Goal: Use online tool/utility: Utilize a website feature to perform a specific function

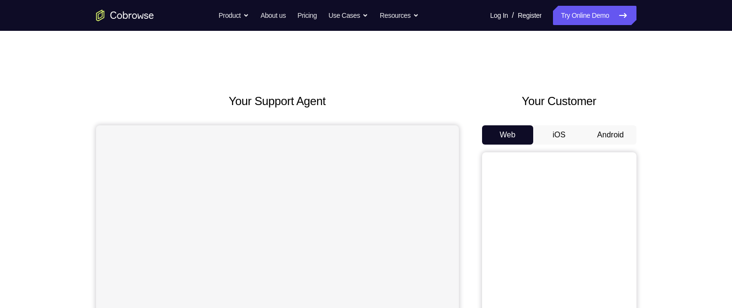
click at [593, 135] on button "Android" at bounding box center [610, 134] width 52 height 19
click at [619, 135] on button "Android" at bounding box center [610, 134] width 52 height 19
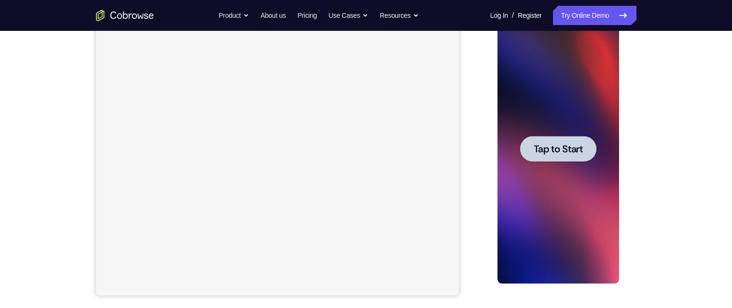
click at [581, 160] on div at bounding box center [558, 149] width 76 height 26
click at [571, 155] on div at bounding box center [558, 149] width 122 height 270
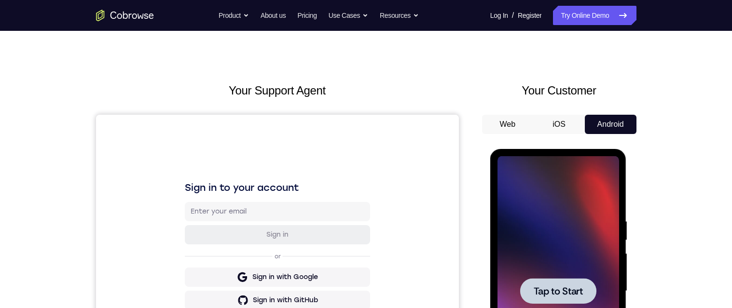
scroll to position [61, 0]
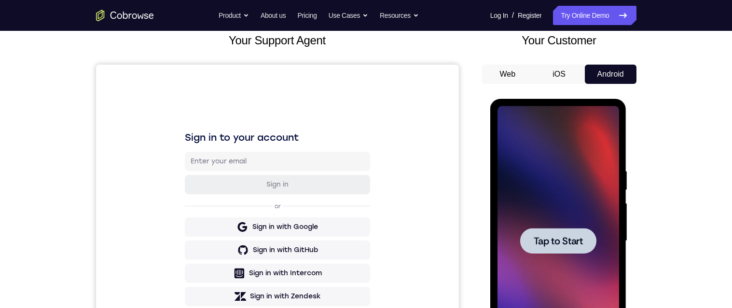
click at [575, 243] on span "Tap to Start" at bounding box center [557, 241] width 49 height 10
click at [578, 240] on div at bounding box center [558, 241] width 122 height 270
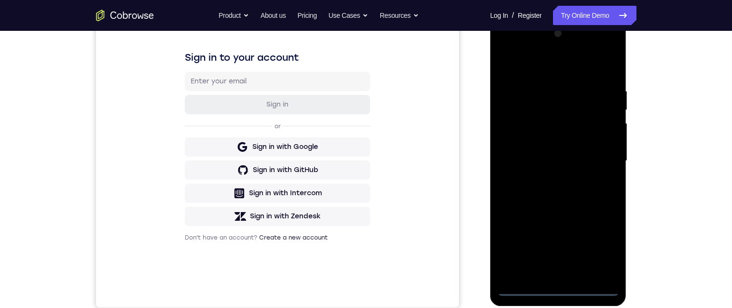
click at [556, 288] on div at bounding box center [558, 161] width 122 height 270
click at [561, 288] on div at bounding box center [558, 161] width 122 height 270
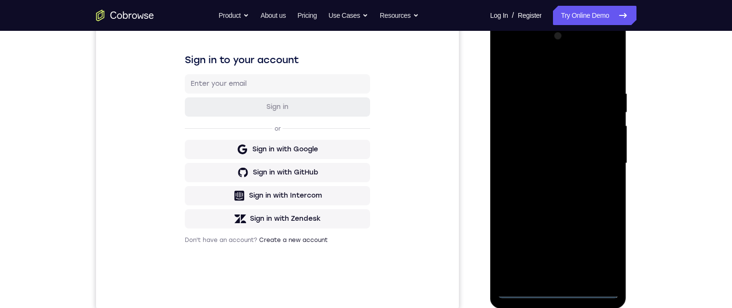
click at [602, 252] on div at bounding box center [558, 163] width 122 height 270
click at [557, 72] on div at bounding box center [558, 163] width 122 height 270
click at [569, 68] on div at bounding box center [558, 163] width 122 height 270
click at [521, 49] on div at bounding box center [558, 163] width 122 height 270
click at [535, 62] on div at bounding box center [558, 163] width 122 height 270
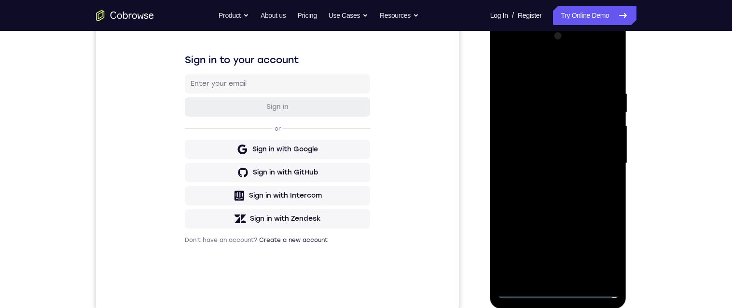
click at [588, 168] on div at bounding box center [558, 163] width 122 height 270
click at [595, 162] on div at bounding box center [558, 163] width 122 height 270
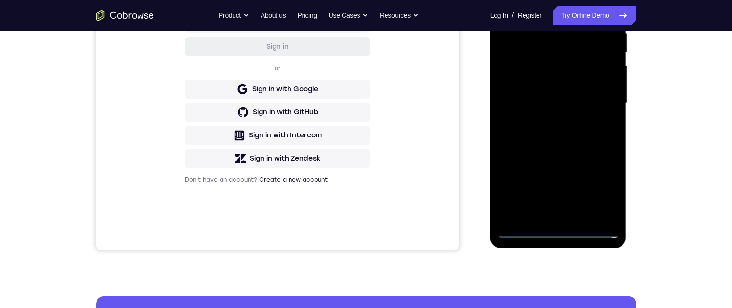
scroll to position [141, 0]
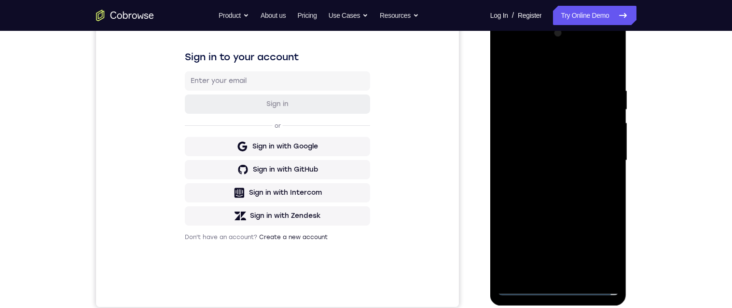
click at [544, 177] on div at bounding box center [558, 161] width 122 height 270
click at [546, 178] on div at bounding box center [558, 161] width 122 height 270
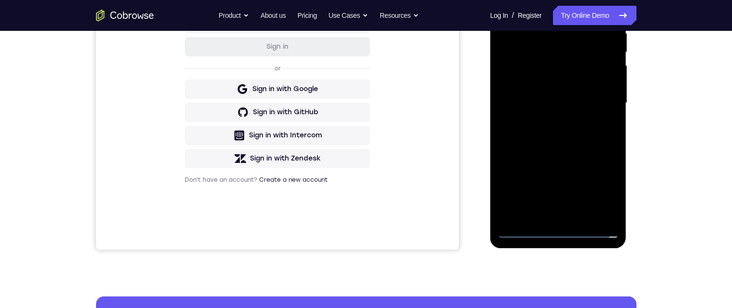
scroll to position [153, 0]
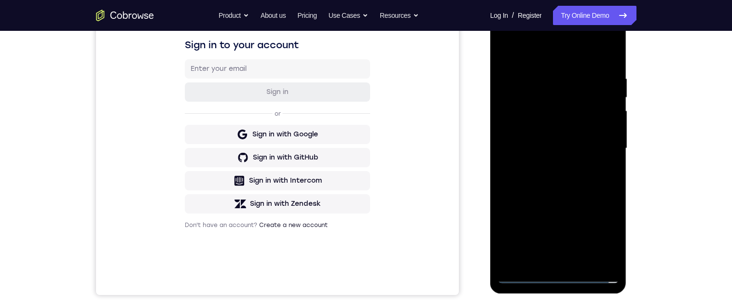
click at [567, 129] on div at bounding box center [558, 149] width 122 height 270
click at [571, 102] on div at bounding box center [558, 149] width 122 height 270
click at [572, 101] on div at bounding box center [558, 149] width 122 height 270
click at [570, 103] on div at bounding box center [558, 149] width 122 height 270
click at [551, 126] on div at bounding box center [558, 149] width 122 height 270
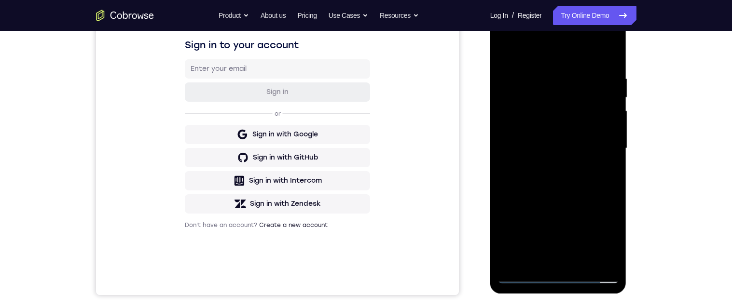
click at [575, 148] on div at bounding box center [558, 149] width 122 height 270
click at [584, 178] on div at bounding box center [558, 149] width 122 height 270
click at [579, 263] on div at bounding box center [558, 149] width 122 height 270
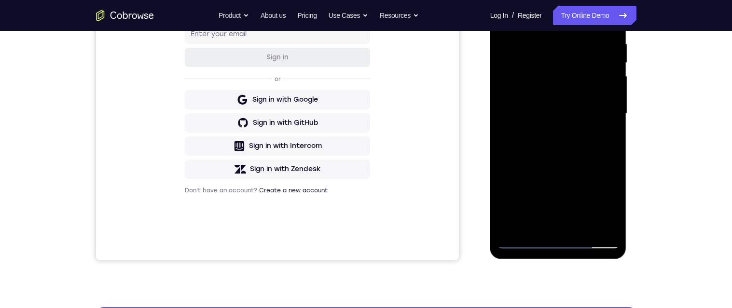
scroll to position [150, 0]
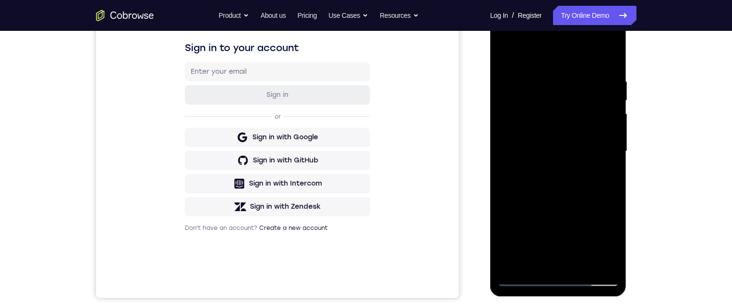
click at [602, 56] on div at bounding box center [558, 151] width 122 height 270
click at [577, 203] on div at bounding box center [558, 151] width 122 height 270
click at [576, 202] on div at bounding box center [558, 151] width 122 height 270
click at [504, 56] on div at bounding box center [558, 151] width 122 height 270
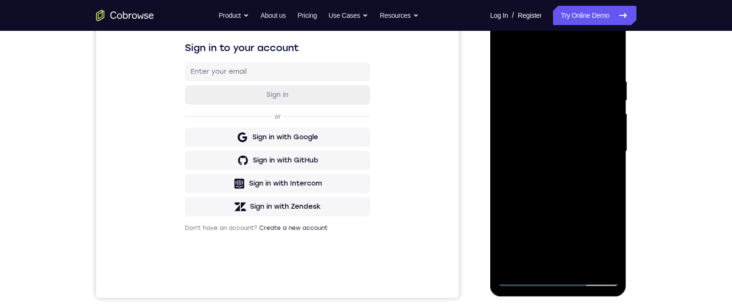
click at [513, 85] on div at bounding box center [558, 151] width 122 height 270
click at [506, 61] on div at bounding box center [558, 151] width 122 height 270
click at [507, 54] on div at bounding box center [558, 151] width 122 height 270
click at [556, 194] on div at bounding box center [558, 151] width 122 height 270
click at [612, 195] on div at bounding box center [558, 151] width 122 height 270
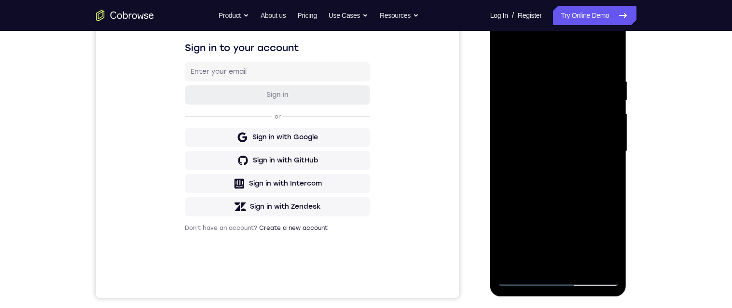
scroll to position [185, 0]
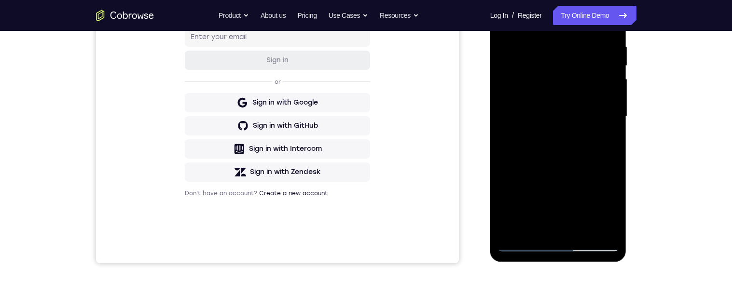
click at [613, 220] on div at bounding box center [558, 117] width 122 height 270
click at [611, 161] on div at bounding box center [558, 117] width 122 height 270
click at [610, 162] on div at bounding box center [558, 117] width 122 height 270
click at [608, 160] on div at bounding box center [558, 117] width 122 height 270
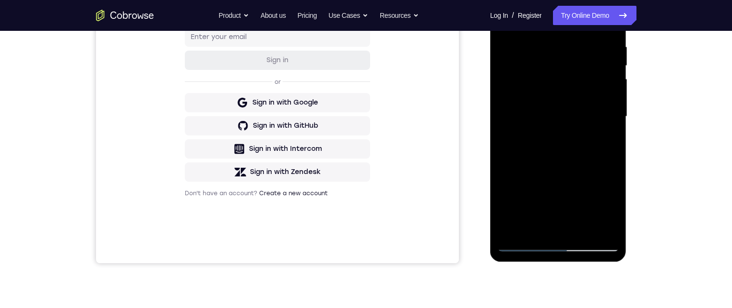
click at [608, 160] on div at bounding box center [558, 117] width 122 height 270
click at [611, 160] on div at bounding box center [558, 117] width 122 height 270
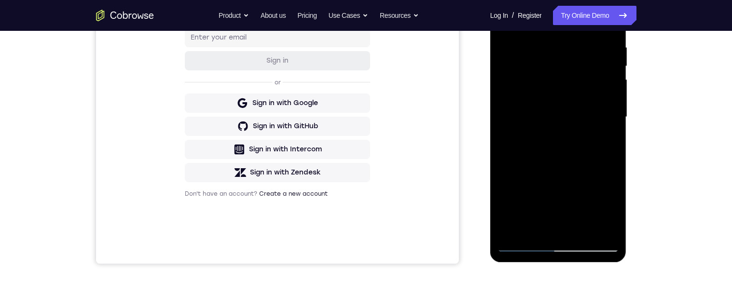
click at [610, 160] on div at bounding box center [558, 117] width 122 height 270
click at [505, 123] on div at bounding box center [558, 117] width 122 height 270
click at [611, 141] on div at bounding box center [558, 117] width 122 height 270
click at [614, 162] on div at bounding box center [558, 117] width 122 height 270
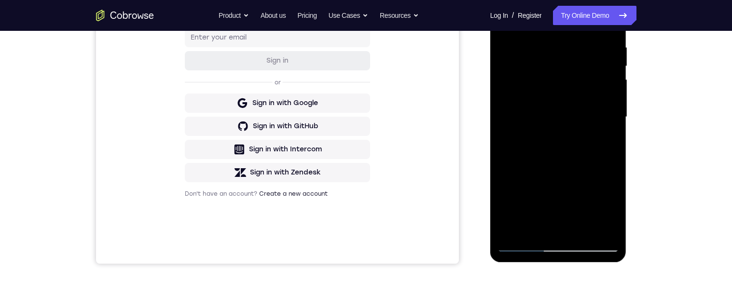
click at [609, 165] on div at bounding box center [558, 117] width 122 height 270
click at [560, 163] on div at bounding box center [558, 117] width 122 height 270
click at [562, 152] on div at bounding box center [558, 117] width 122 height 270
click at [540, 51] on div at bounding box center [558, 117] width 122 height 270
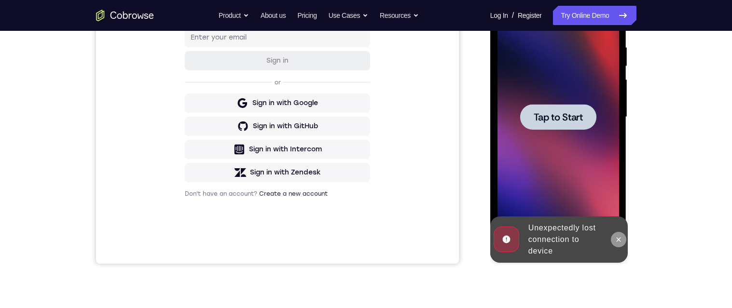
click at [618, 241] on icon at bounding box center [618, 240] width 8 height 8
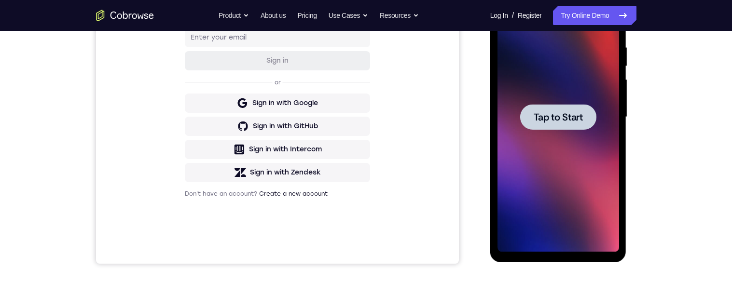
click at [553, 120] on span "Tap to Start" at bounding box center [557, 117] width 49 height 10
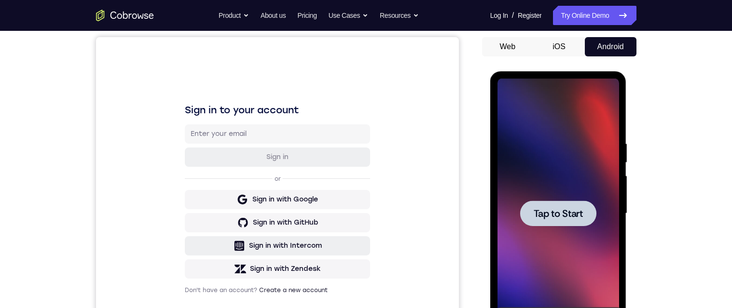
scroll to position [85, 0]
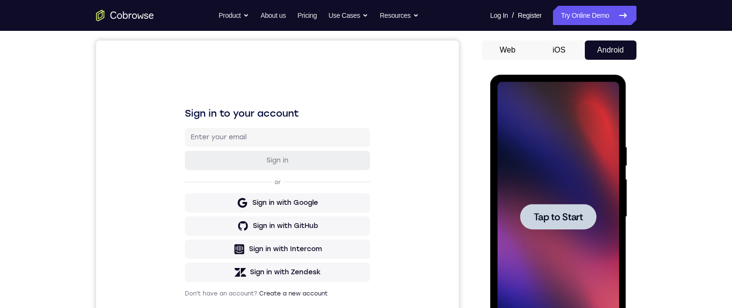
click at [572, 212] on span "Tap to Start" at bounding box center [557, 217] width 49 height 10
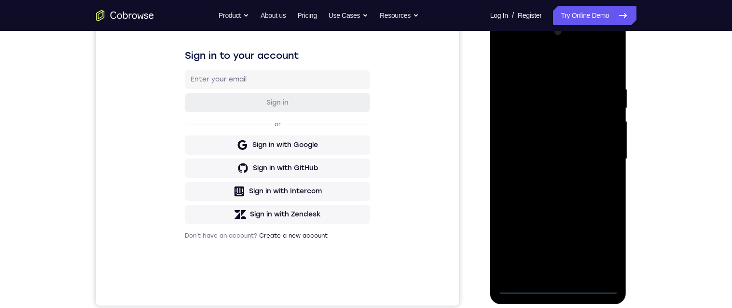
scroll to position [146, 0]
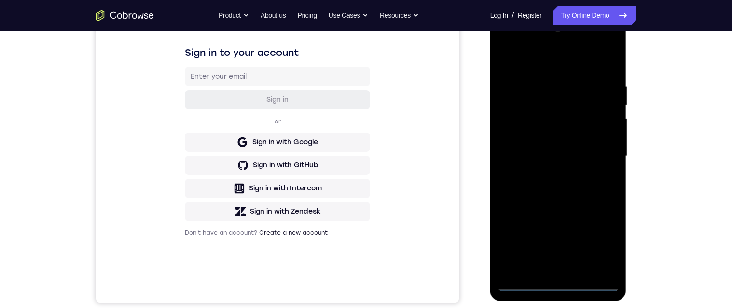
click at [556, 284] on div at bounding box center [558, 156] width 122 height 270
click at [557, 288] on div at bounding box center [558, 156] width 122 height 270
click at [558, 285] on div at bounding box center [558, 156] width 122 height 270
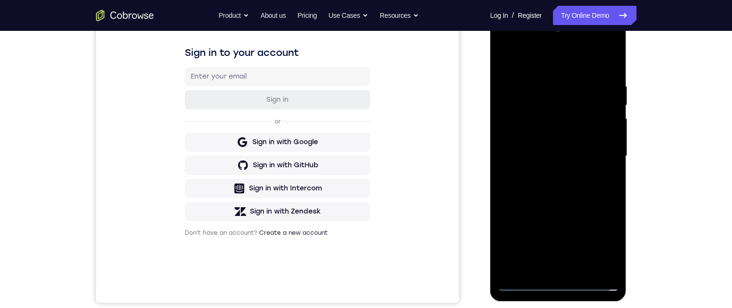
click at [601, 246] on div at bounding box center [558, 156] width 122 height 270
click at [518, 41] on div at bounding box center [558, 156] width 122 height 270
click at [592, 151] on div at bounding box center [558, 156] width 122 height 270
click at [599, 148] on div at bounding box center [558, 156] width 122 height 270
click at [555, 174] on div at bounding box center [558, 156] width 122 height 270
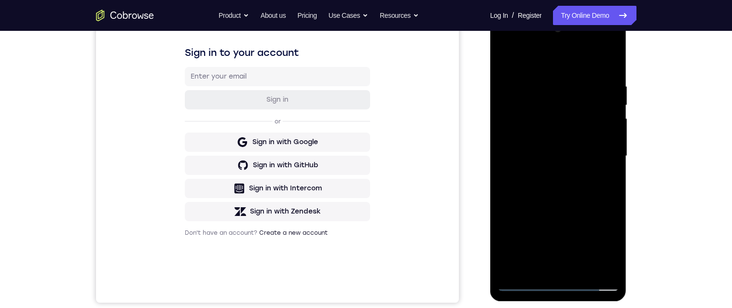
click at [548, 175] on div at bounding box center [558, 156] width 122 height 270
click at [573, 148] on div at bounding box center [558, 156] width 122 height 270
click at [588, 146] on div at bounding box center [558, 156] width 122 height 270
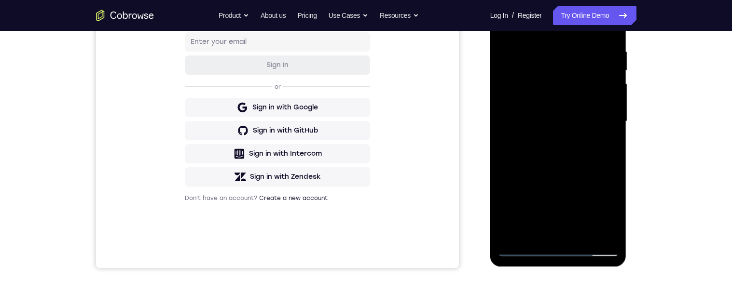
scroll to position [159, 0]
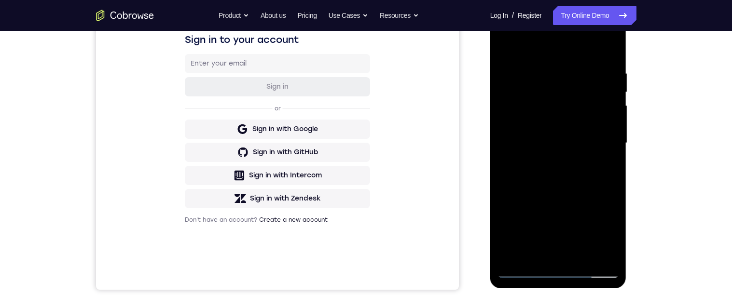
click at [554, 127] on div at bounding box center [558, 143] width 122 height 270
click at [558, 120] on div at bounding box center [558, 143] width 122 height 270
click at [542, 173] on div at bounding box center [558, 143] width 122 height 270
click at [504, 49] on div at bounding box center [558, 143] width 122 height 270
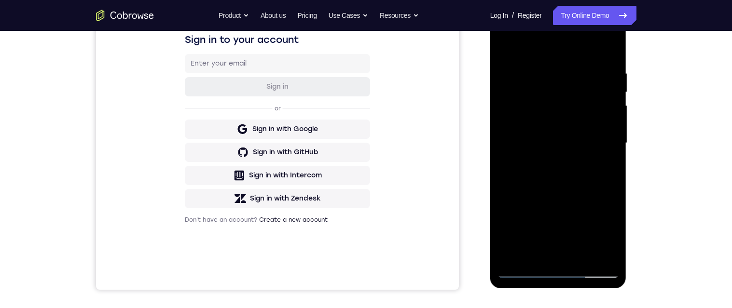
click at [504, 49] on div at bounding box center [558, 143] width 122 height 270
click at [543, 149] on div at bounding box center [558, 143] width 122 height 270
click at [504, 112] on div at bounding box center [558, 143] width 122 height 270
click at [540, 253] on div at bounding box center [558, 143] width 122 height 270
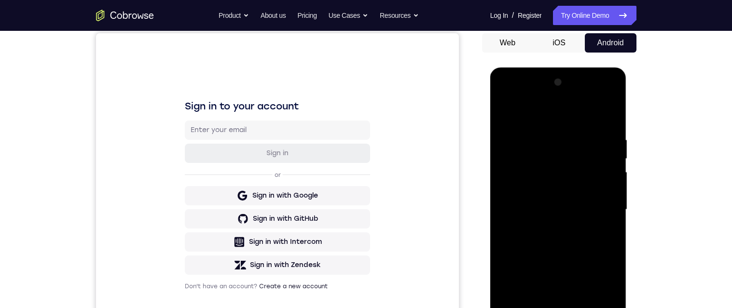
scroll to position [105, 0]
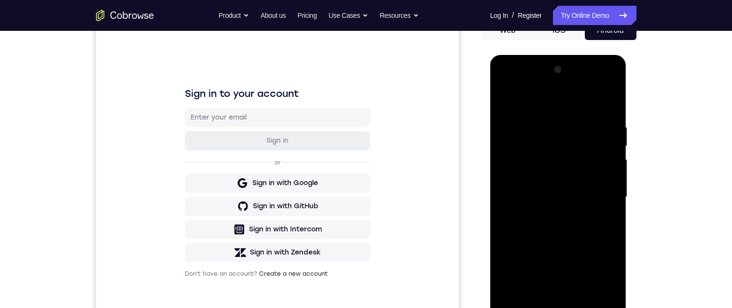
click at [531, 299] on div at bounding box center [558, 197] width 122 height 270
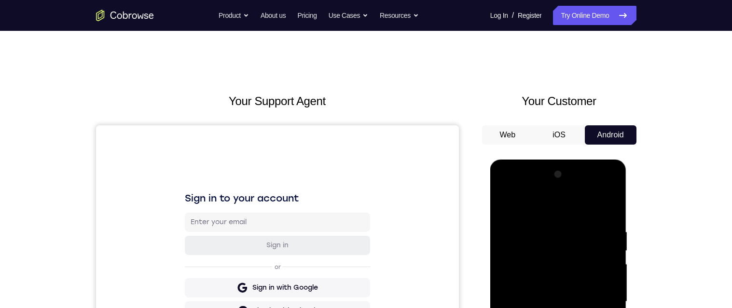
scroll to position [97, 0]
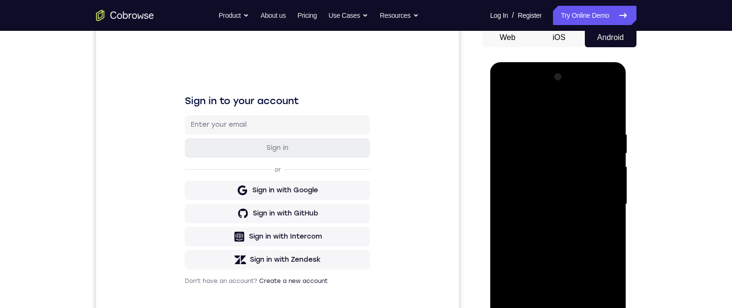
click at [561, 308] on div at bounding box center [558, 204] width 122 height 270
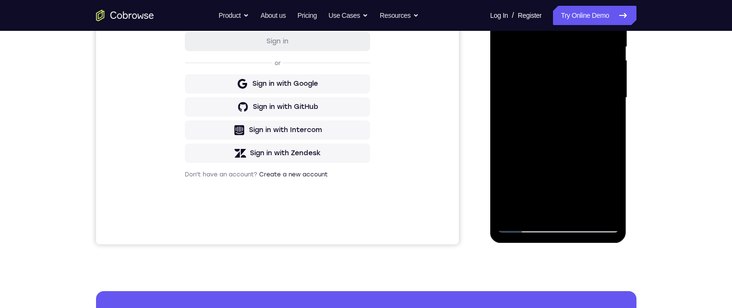
scroll to position [110, 0]
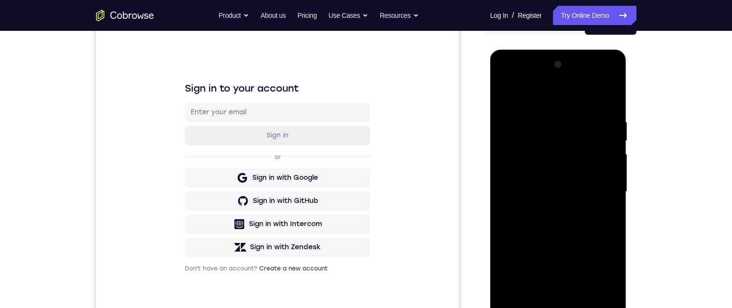
click at [582, 294] on div at bounding box center [558, 192] width 122 height 270
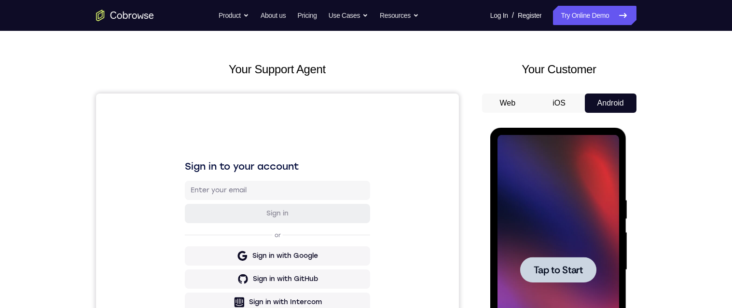
scroll to position [0, 0]
